Goal: Use online tool/utility: Utilize a website feature to perform a specific function

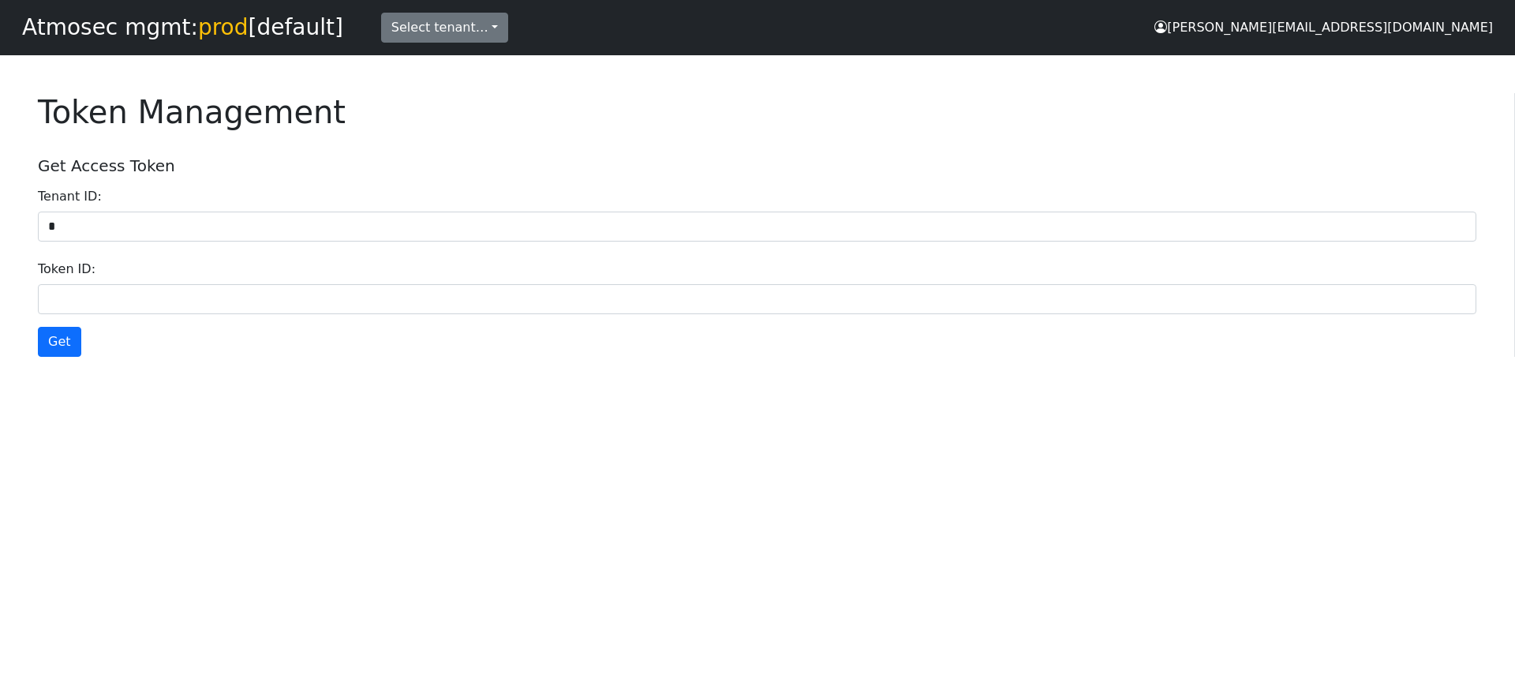
type input "*"
click at [400, 283] on div "Token ID:" at bounding box center [757, 284] width 1439 height 60
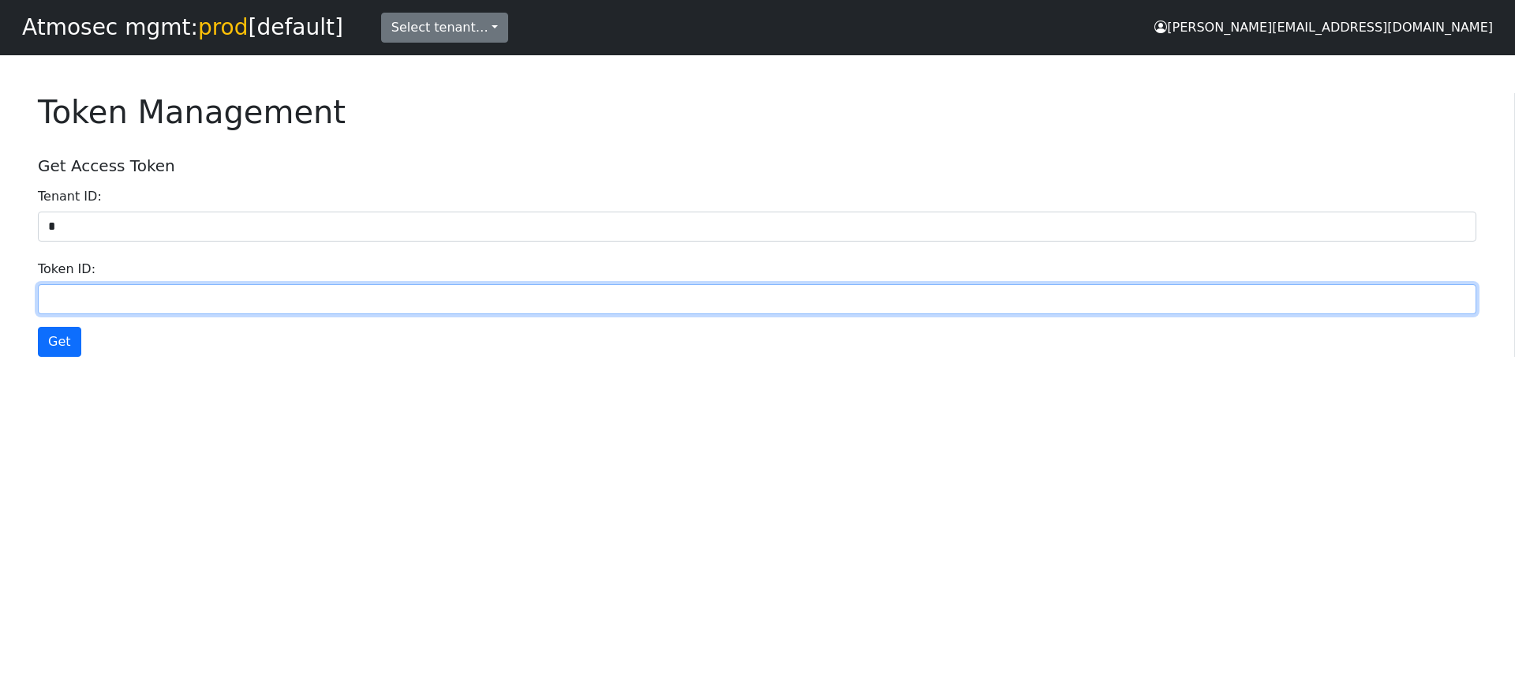
click at [113, 291] on input "Token ID:" at bounding box center [757, 299] width 1439 height 30
type input "***"
click at [38, 327] on button "Get" at bounding box center [59, 342] width 43 height 30
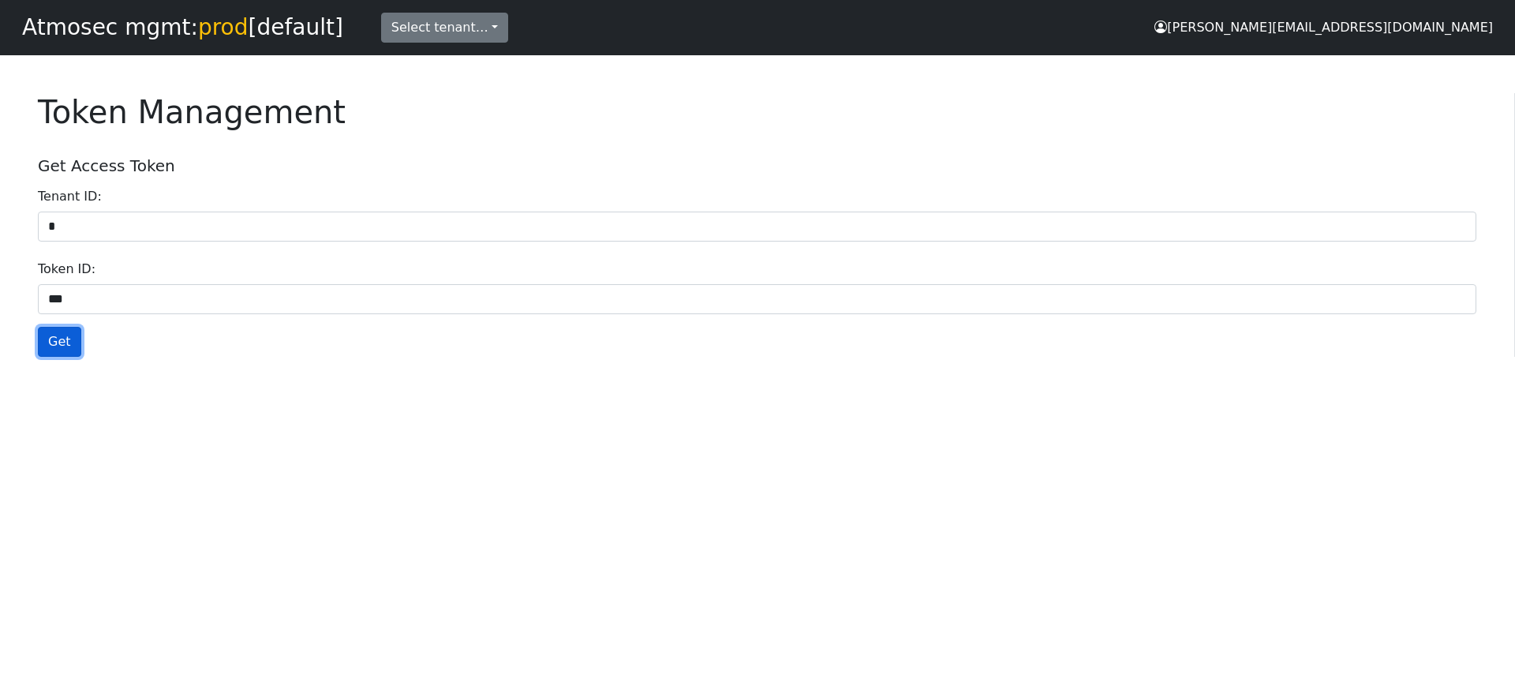
click at [69, 344] on button "Get" at bounding box center [59, 342] width 43 height 30
